Goal: Transaction & Acquisition: Purchase product/service

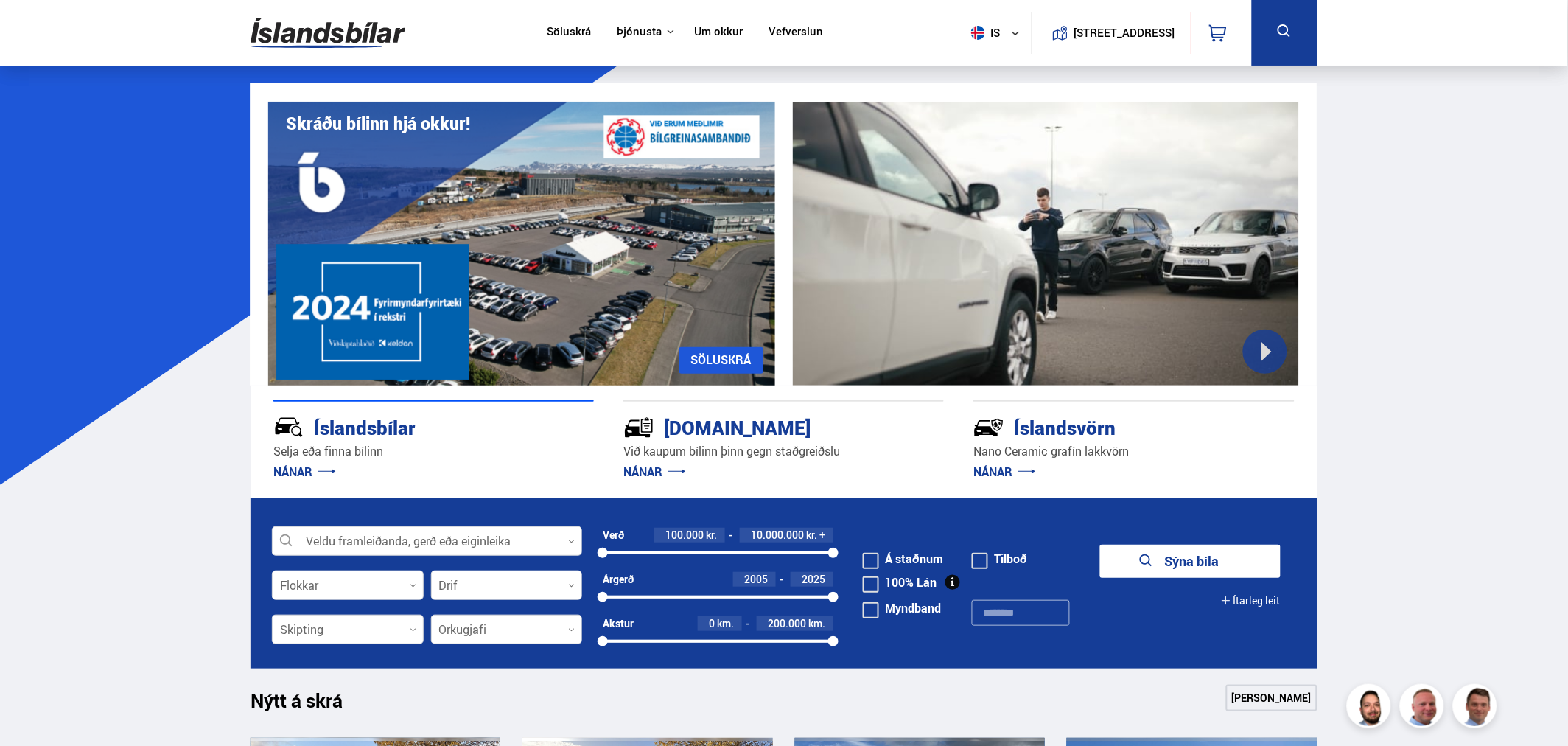
drag, startPoint x: 1534, startPoint y: 372, endPoint x: 1527, endPoint y: 366, distance: 9.2
drag, startPoint x: 365, startPoint y: 156, endPoint x: 476, endPoint y: -51, distance: 234.9
click at [366, 36] on img at bounding box center [327, 32] width 154 height 48
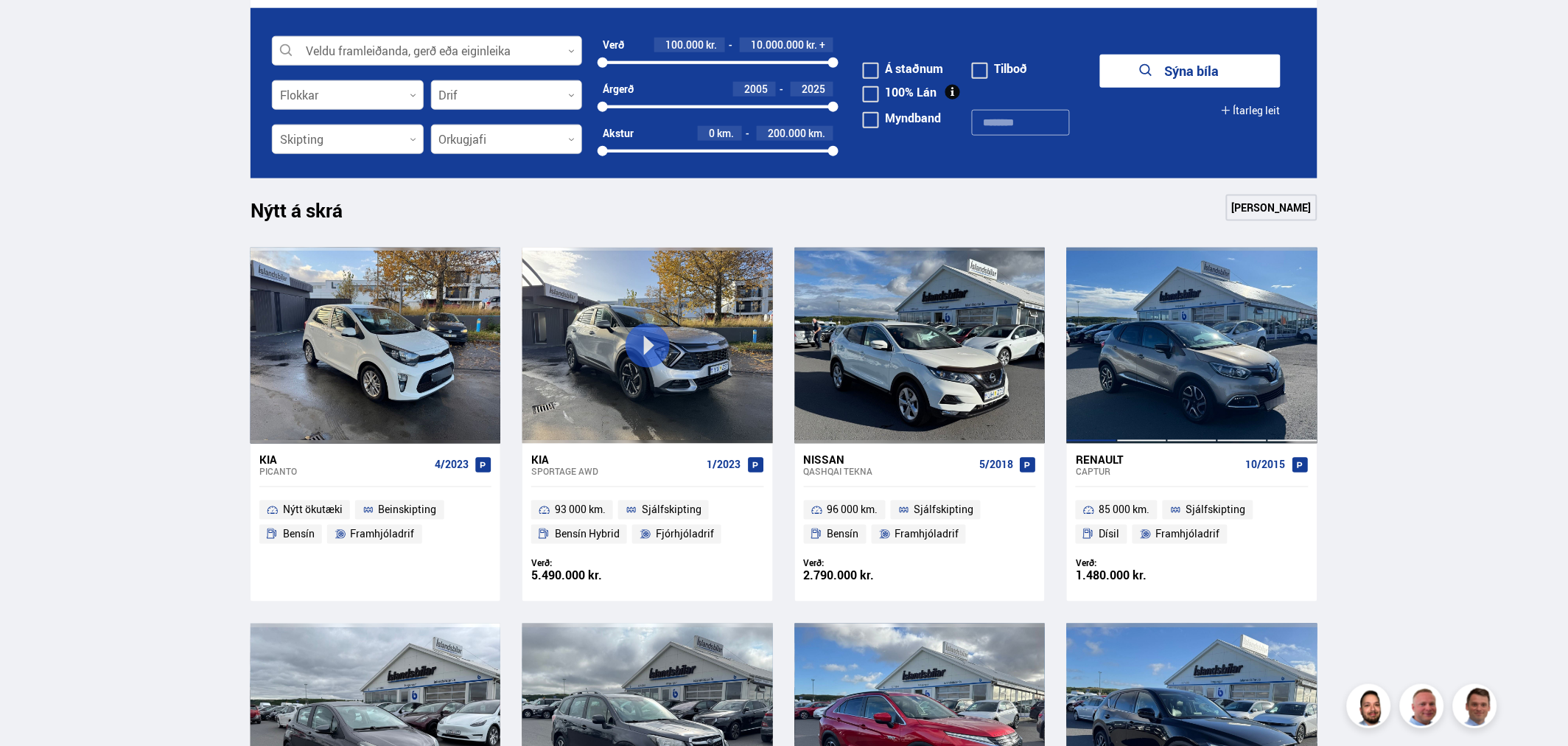
scroll to position [490, 0]
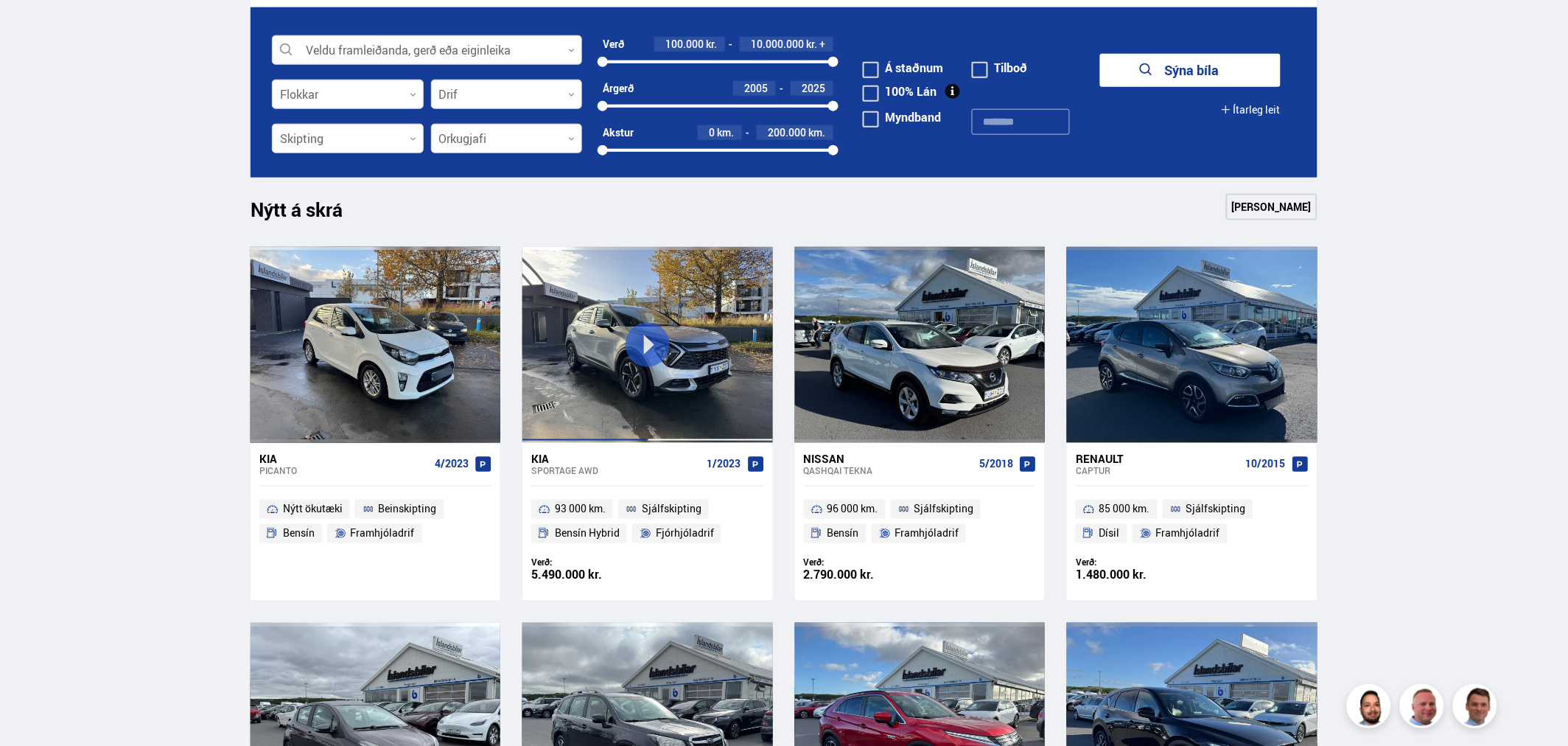
click at [643, 352] on div at bounding box center [585, 345] width 126 height 196
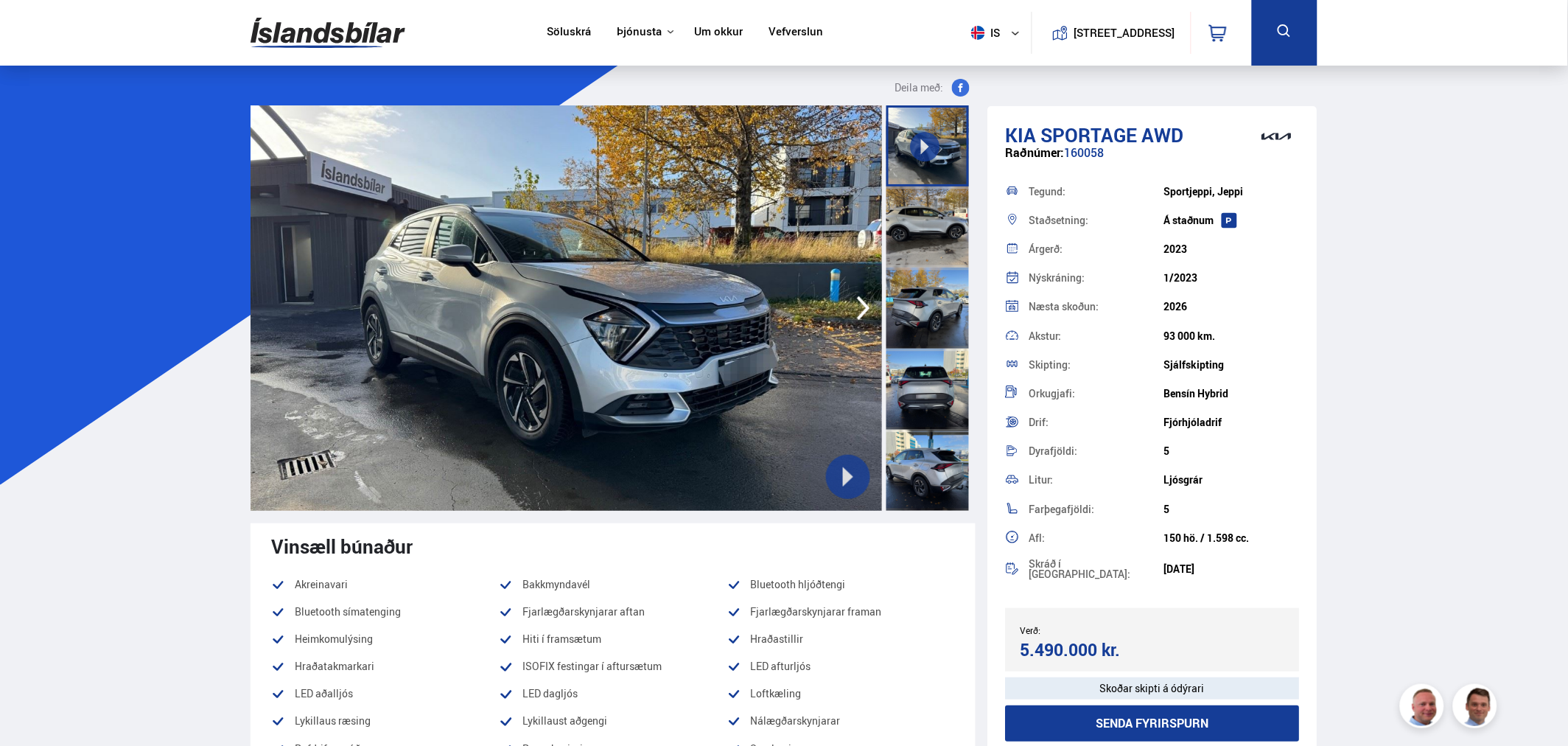
click at [862, 467] on button at bounding box center [848, 476] width 45 height 44
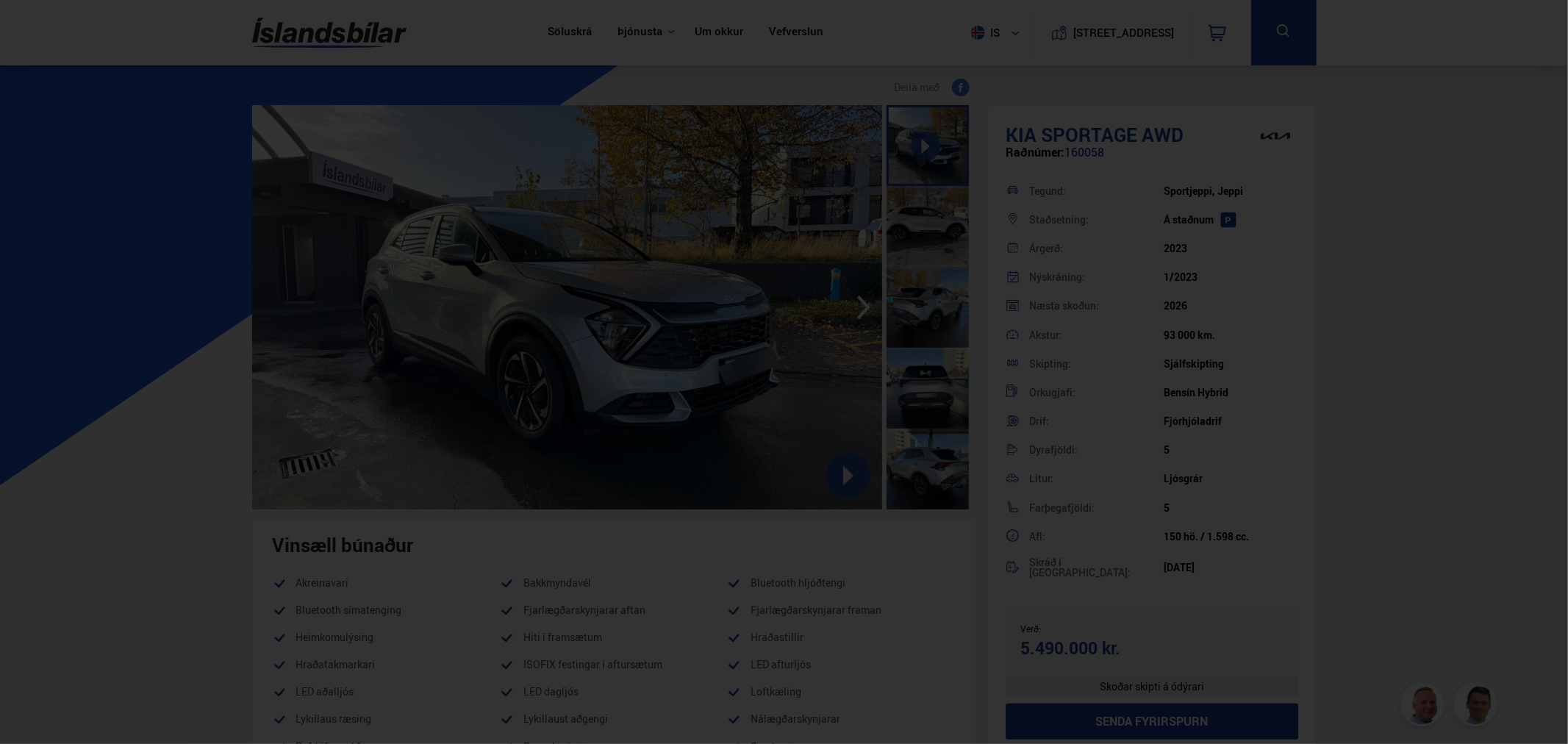
click at [563, 600] on div at bounding box center [784, 372] width 1568 height 744
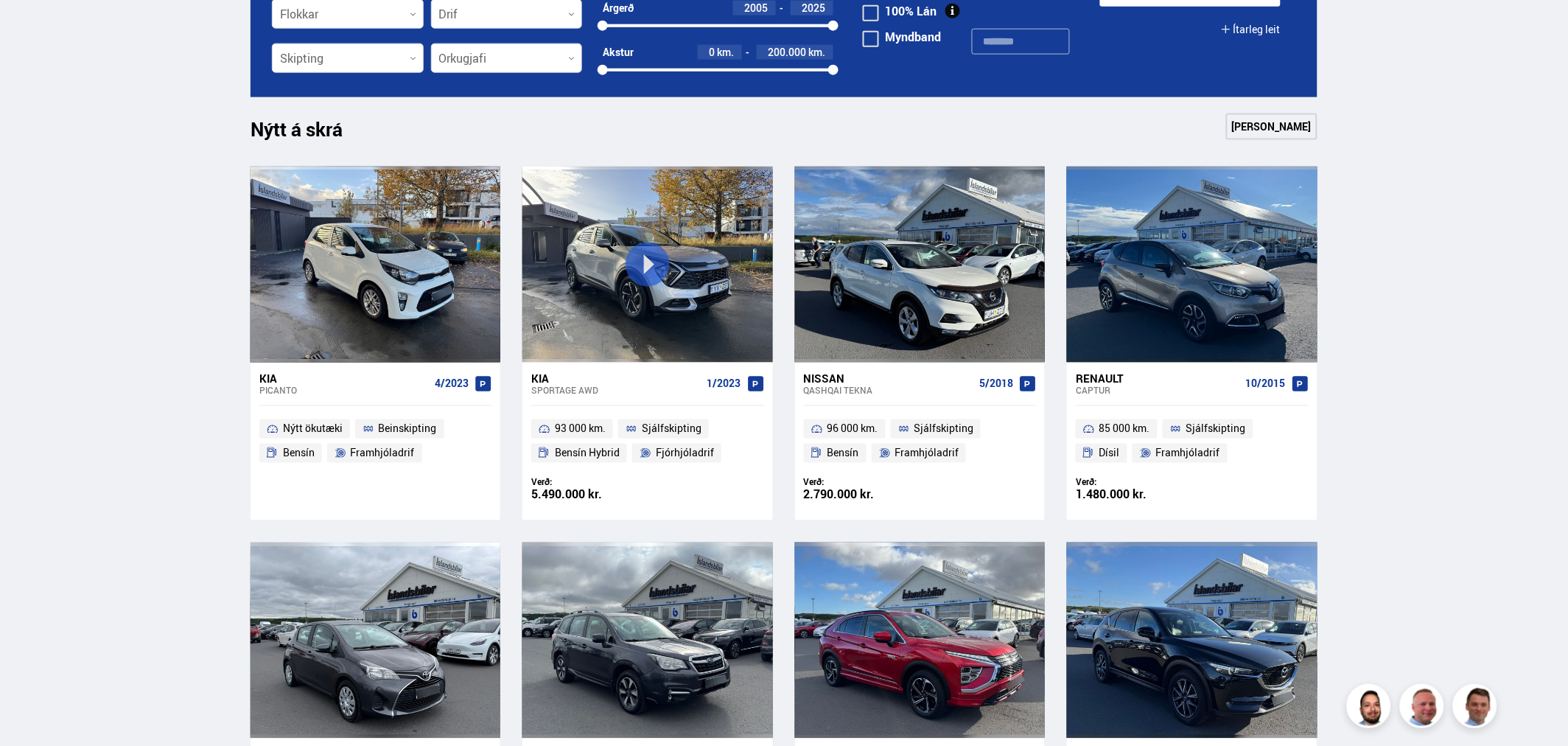
scroll to position [818, 0]
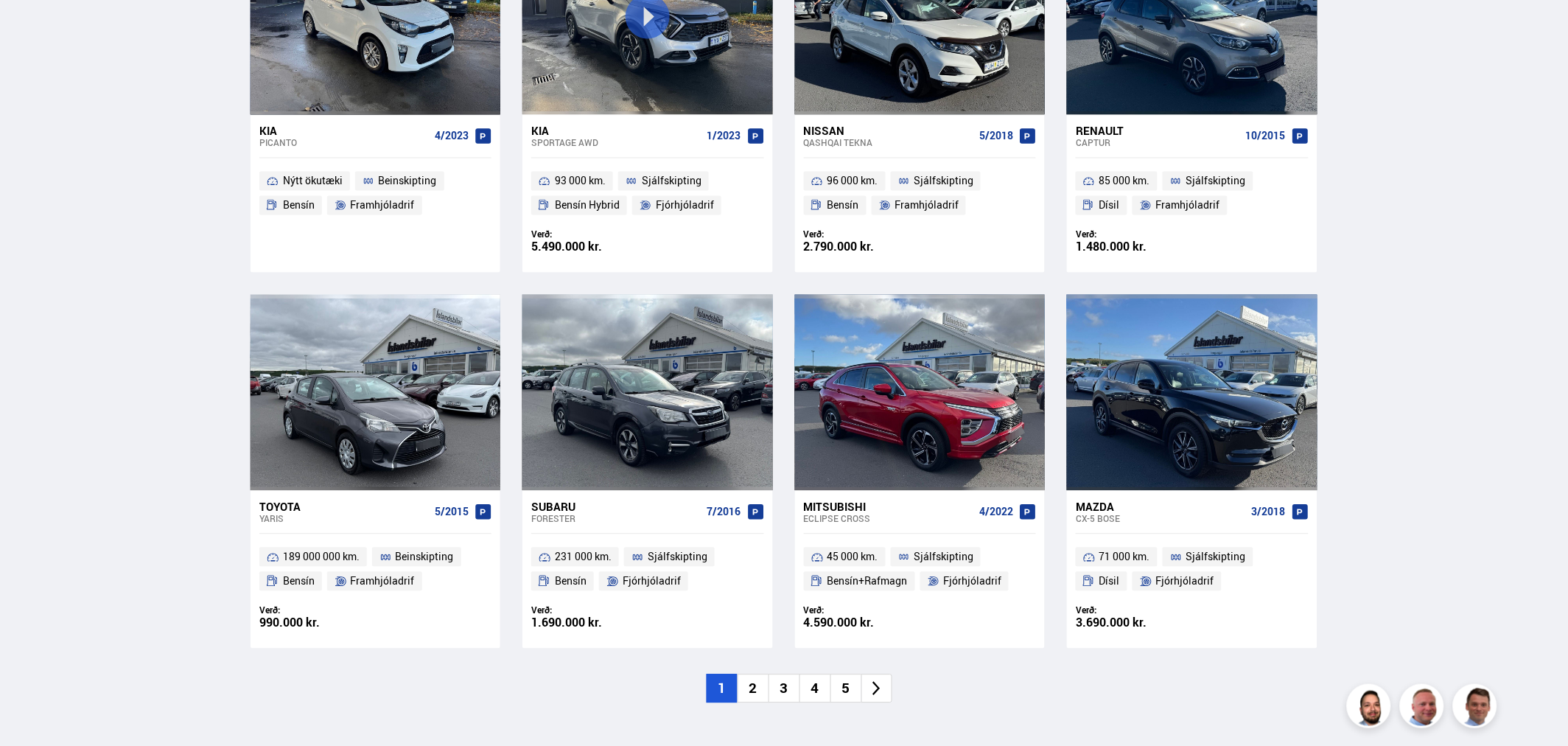
click at [756, 690] on li "2" at bounding box center [752, 688] width 31 height 29
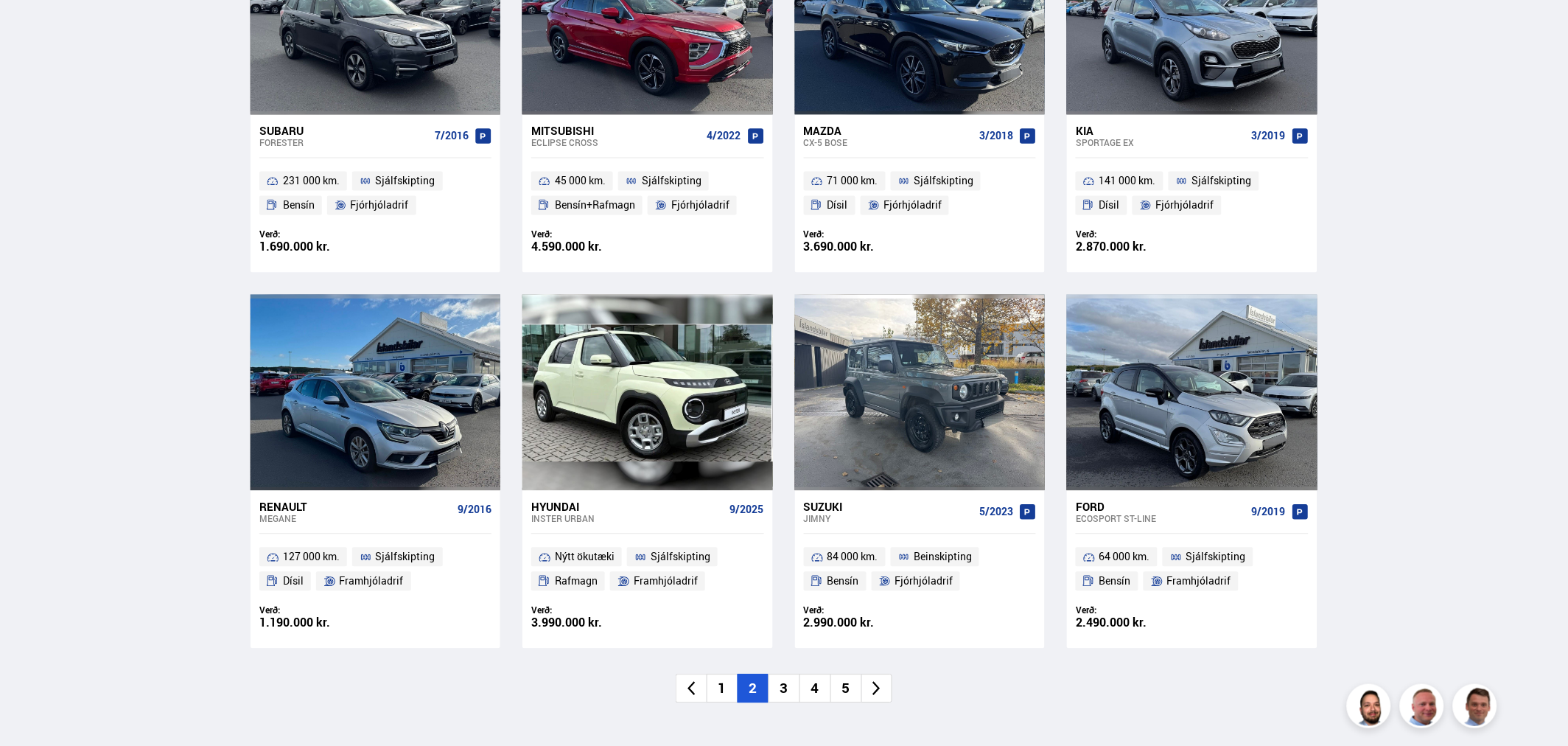
click at [720, 689] on li "1" at bounding box center [722, 688] width 31 height 29
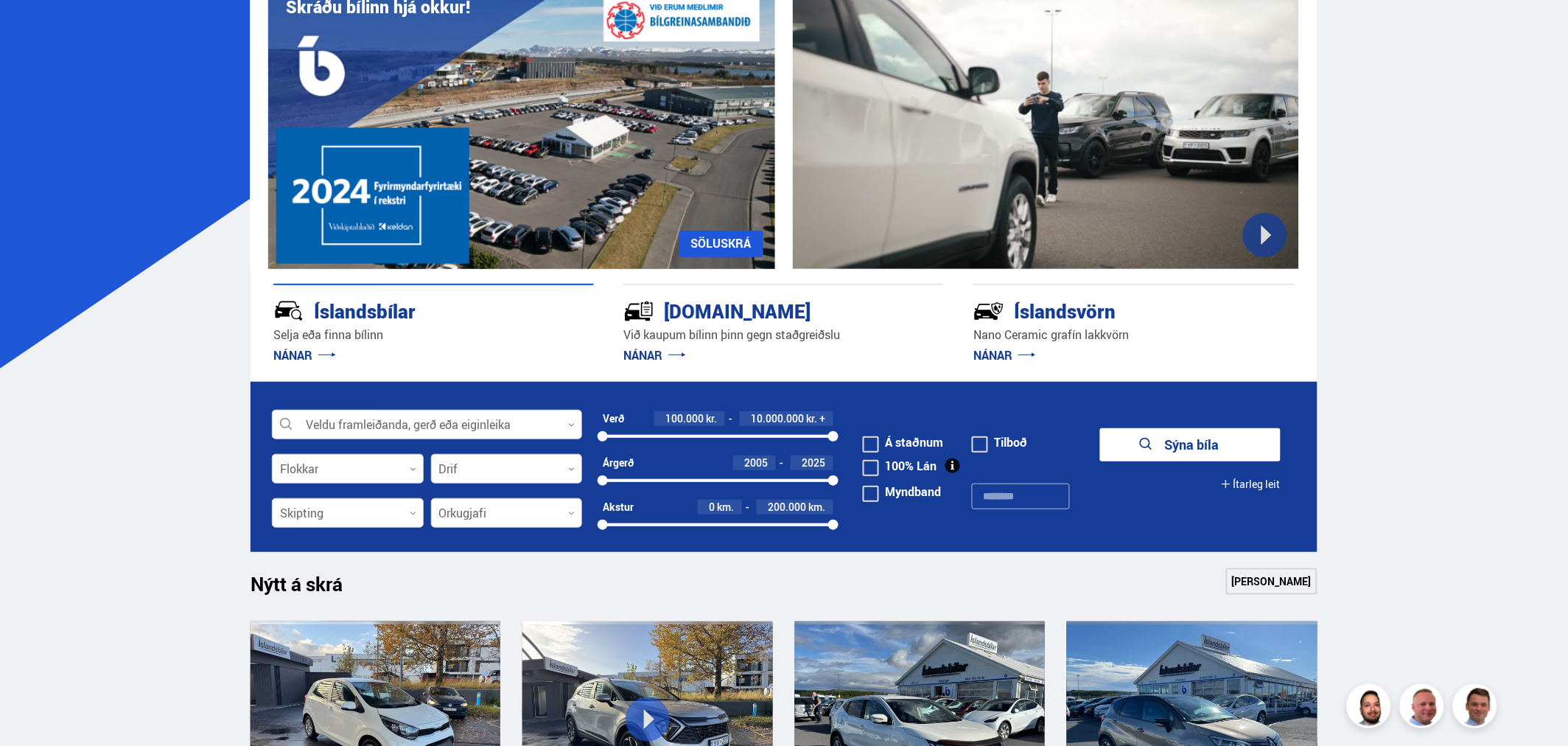
scroll to position [327, 0]
